Goal: Find specific page/section: Find specific page/section

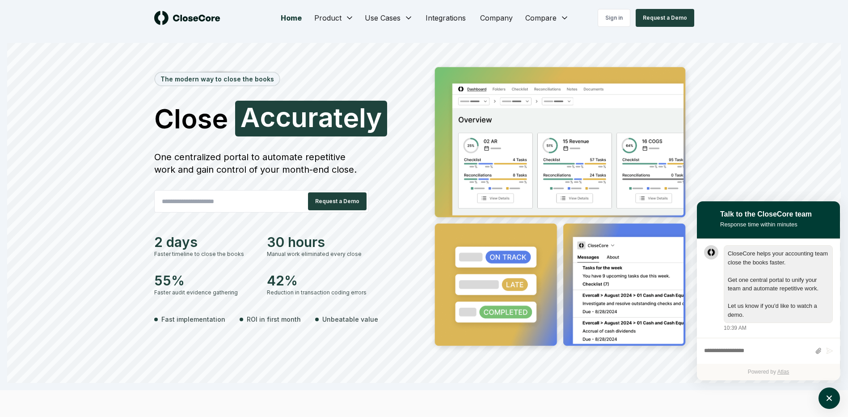
scroll to position [0, 0]
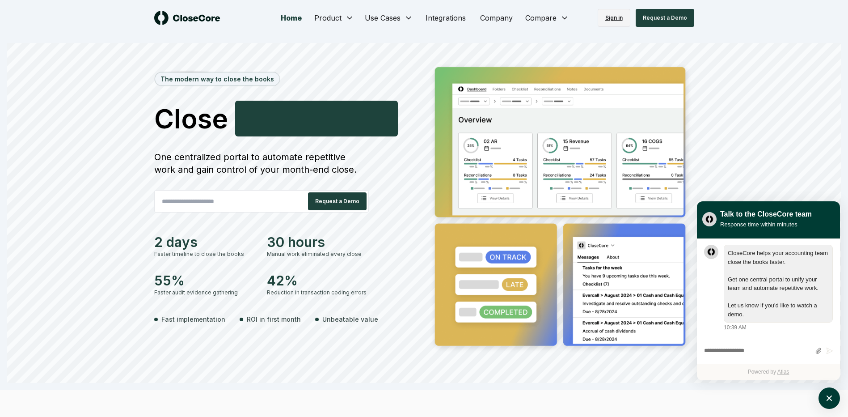
click at [615, 14] on link "Sign in" at bounding box center [614, 18] width 33 height 18
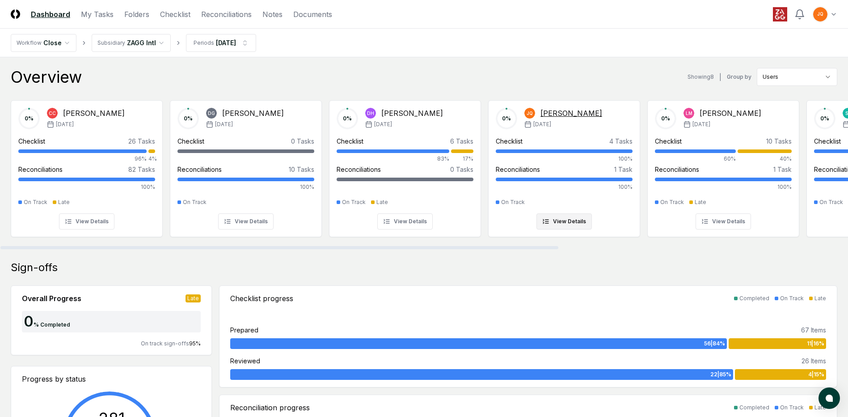
click at [561, 112] on div "[PERSON_NAME]" at bounding box center [571, 113] width 62 height 11
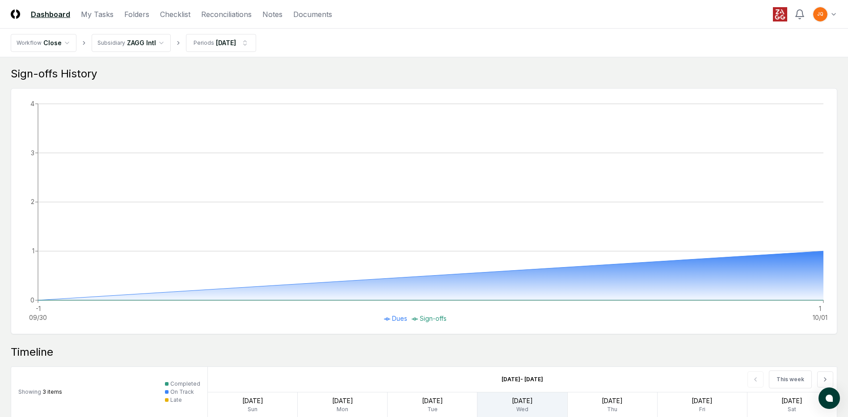
scroll to position [419, 0]
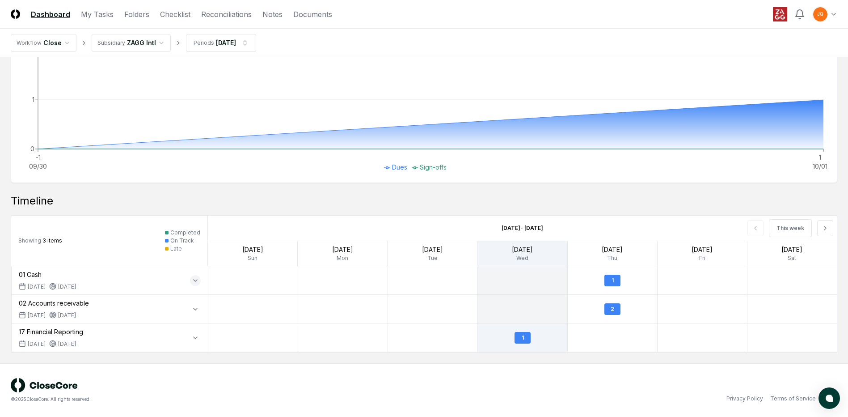
click at [197, 282] on icon "button" at bounding box center [195, 280] width 7 height 7
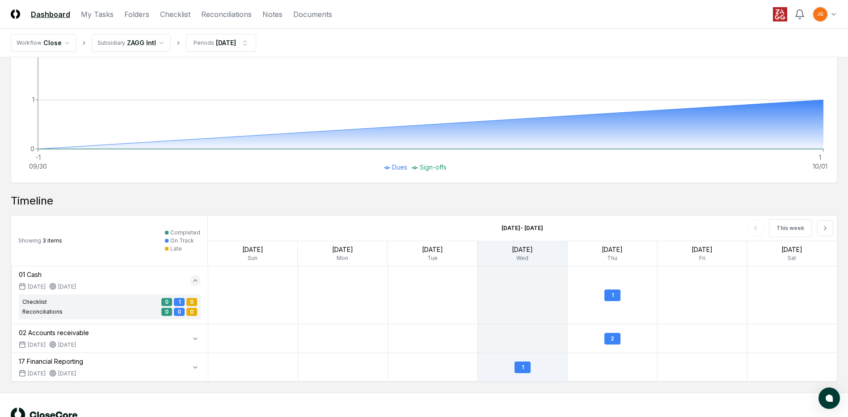
click at [198, 281] on icon "button" at bounding box center [195, 280] width 7 height 7
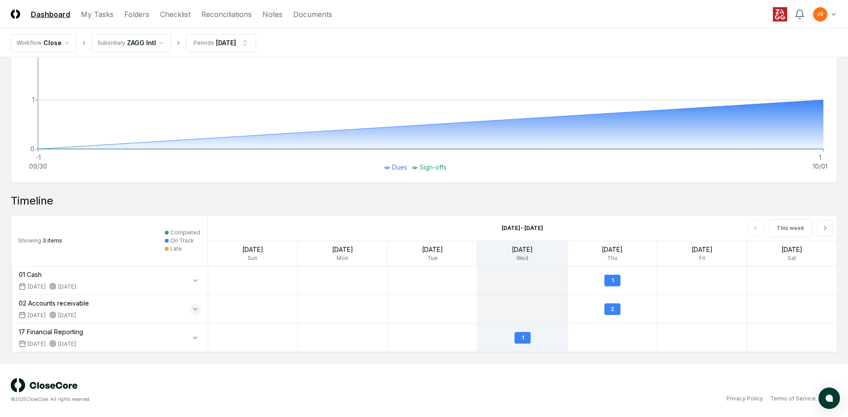
click at [195, 307] on icon "button" at bounding box center [195, 308] width 7 height 7
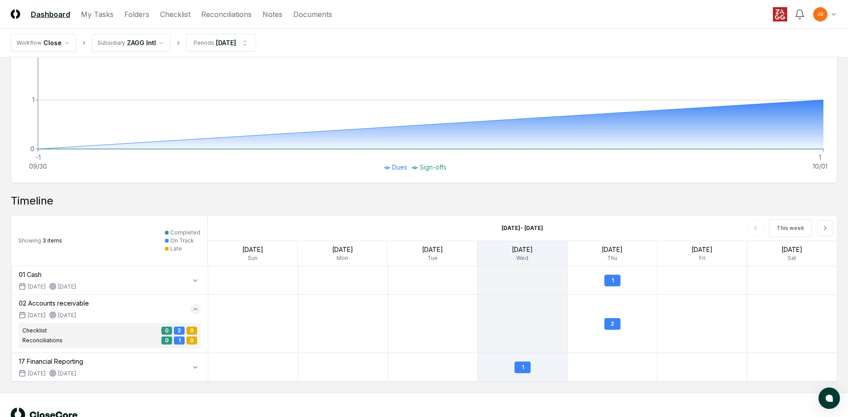
click at [196, 306] on icon "button" at bounding box center [195, 308] width 7 height 7
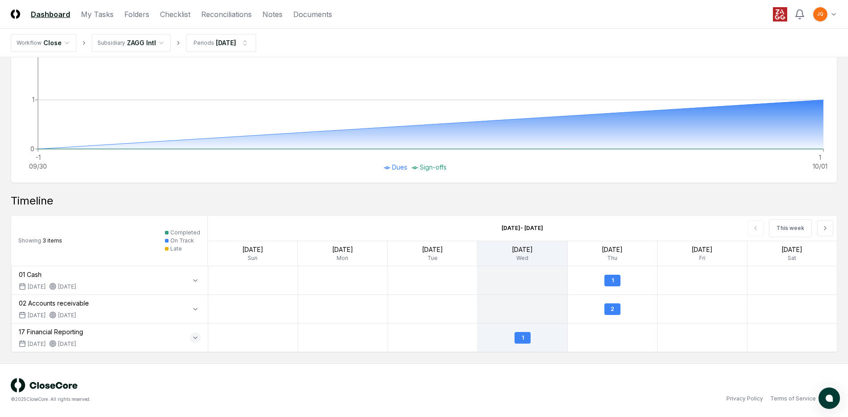
click at [194, 335] on icon "button" at bounding box center [195, 337] width 7 height 7
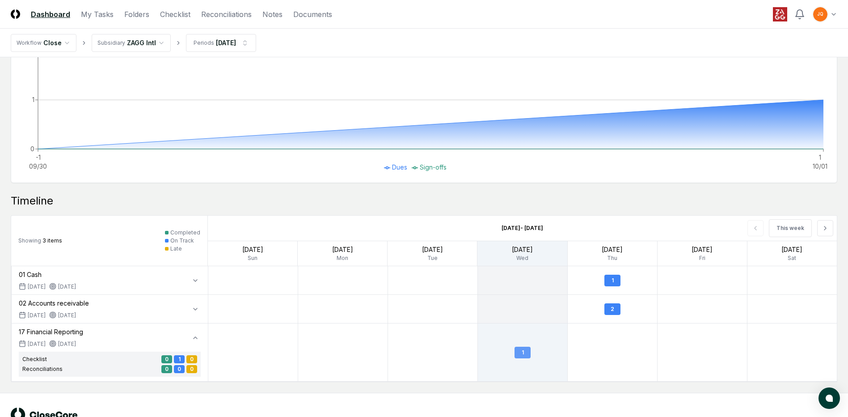
click at [522, 352] on div "1" at bounding box center [523, 352] width 16 height 12
